Goal: Task Accomplishment & Management: Use online tool/utility

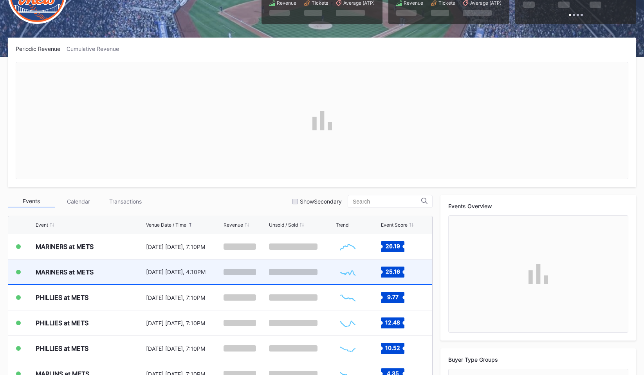
scroll to position [94, 0]
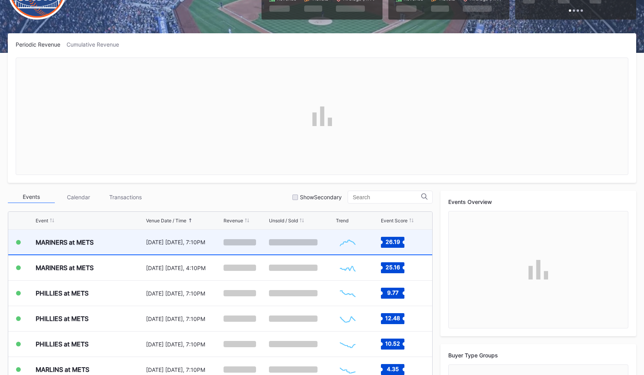
click at [99, 248] on div "MARINERS at METS" at bounding box center [90, 242] width 108 height 25
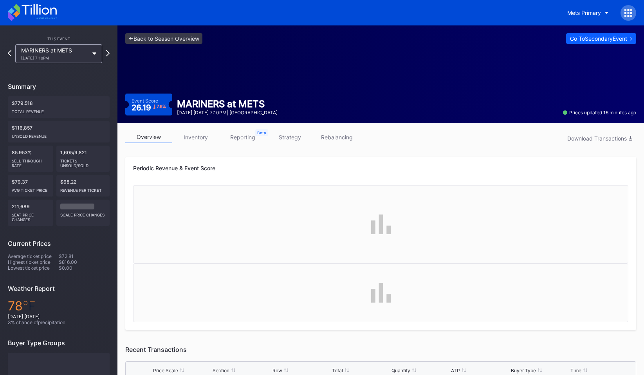
click at [293, 140] on link "strategy" at bounding box center [289, 137] width 47 height 12
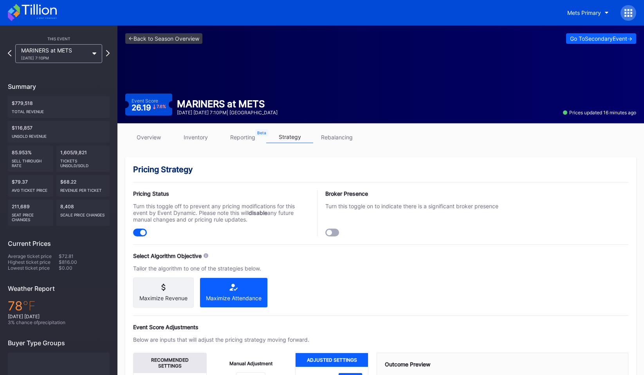
click at [336, 135] on link "rebalancing" at bounding box center [336, 137] width 47 height 12
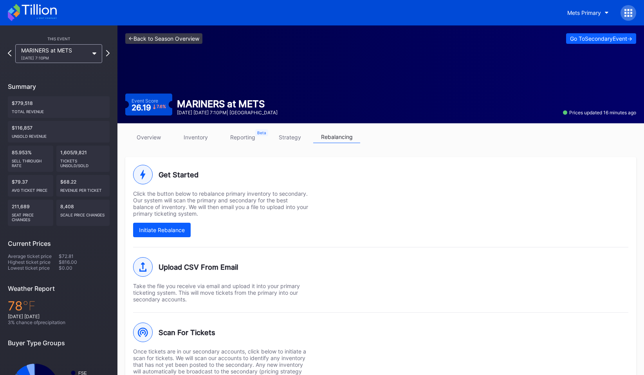
click at [159, 40] on link "<- Back to Season Overview" at bounding box center [163, 38] width 77 height 11
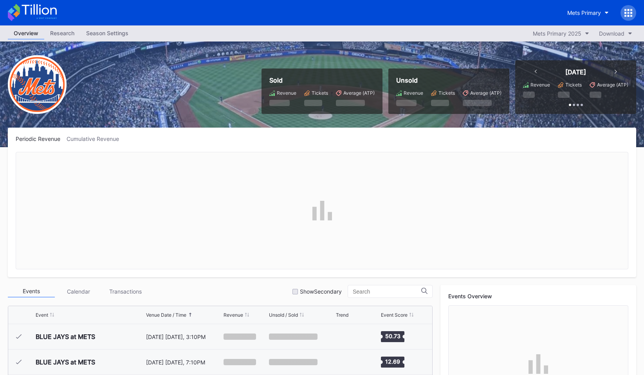
scroll to position [1578, 0]
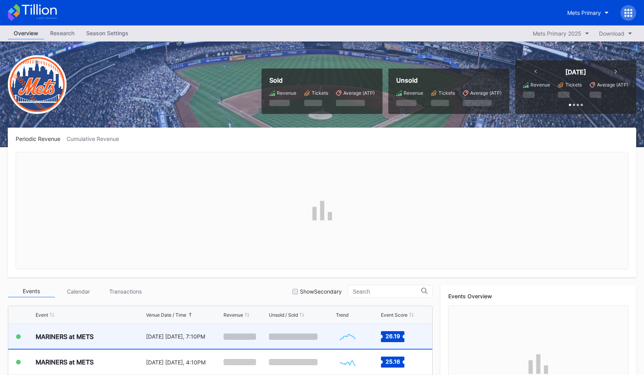
click at [162, 336] on div "[DATE] [DATE], 7:10PM" at bounding box center [184, 336] width 76 height 7
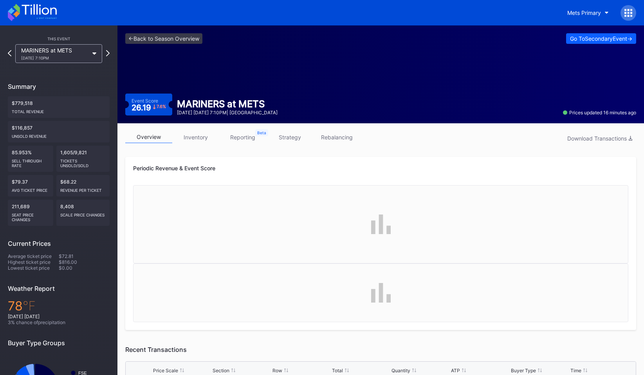
click at [336, 132] on link "rebalancing" at bounding box center [336, 137] width 47 height 12
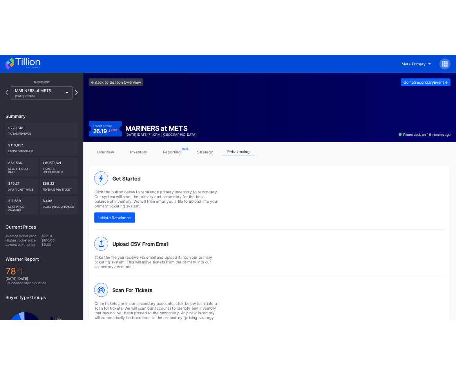
scroll to position [51, 0]
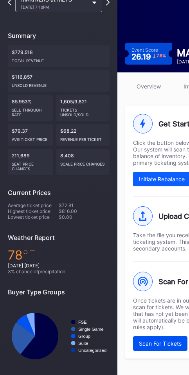
click at [150, 347] on button "Scan For Tickets" at bounding box center [160, 343] width 54 height 14
